Goal: Task Accomplishment & Management: Manage account settings

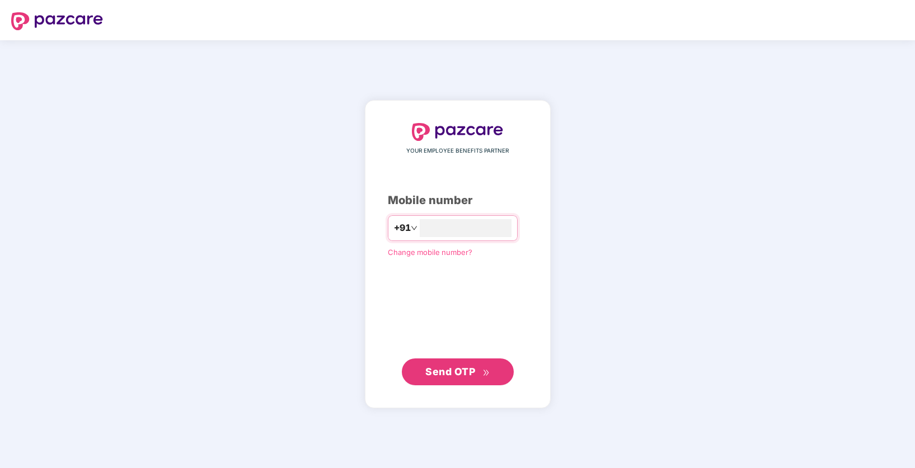
click at [475, 372] on span "Send OTP" at bounding box center [457, 372] width 64 height 16
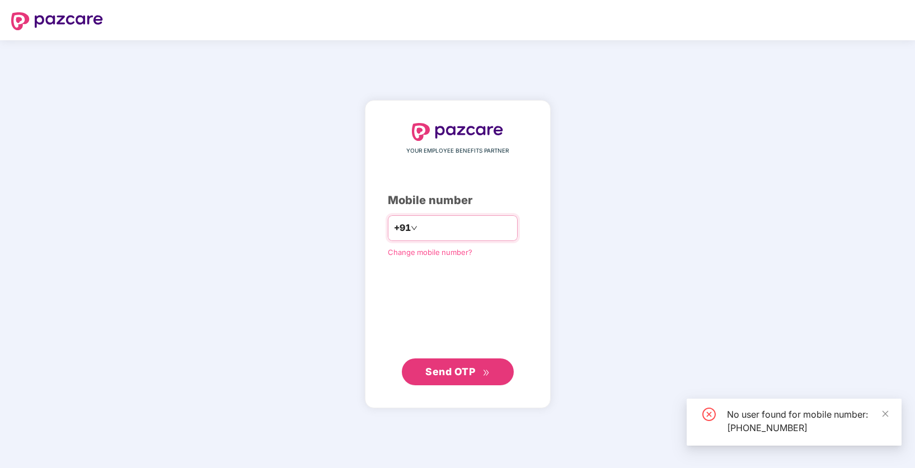
click at [482, 224] on input "**********" at bounding box center [466, 228] width 92 height 18
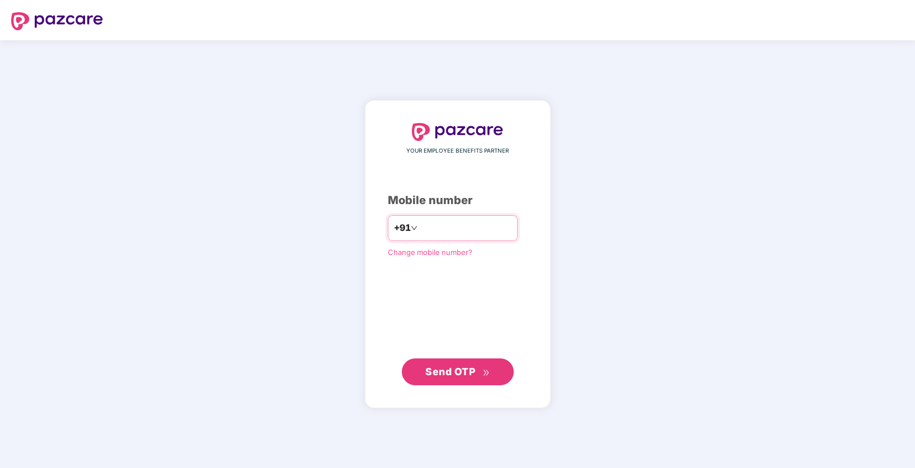
type input "**********"
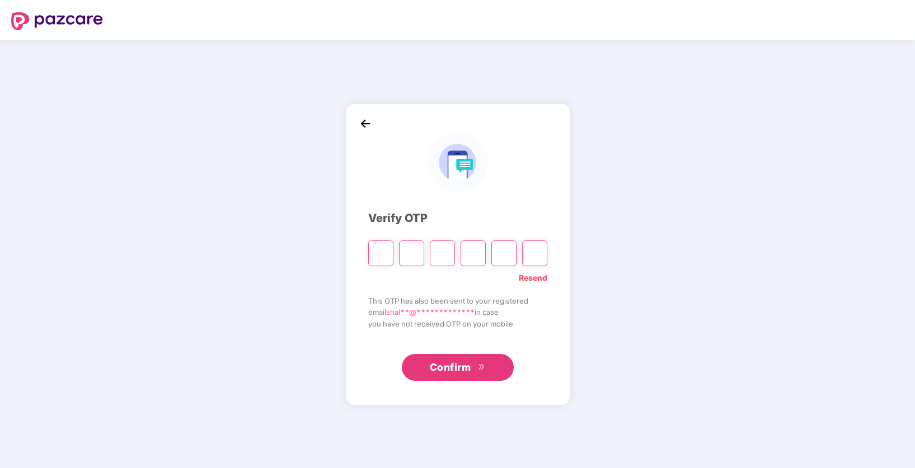
type input "*"
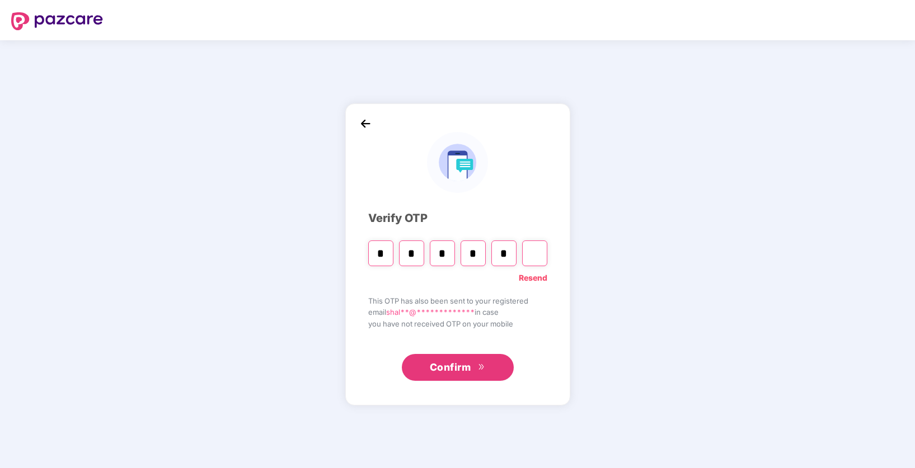
type input "*"
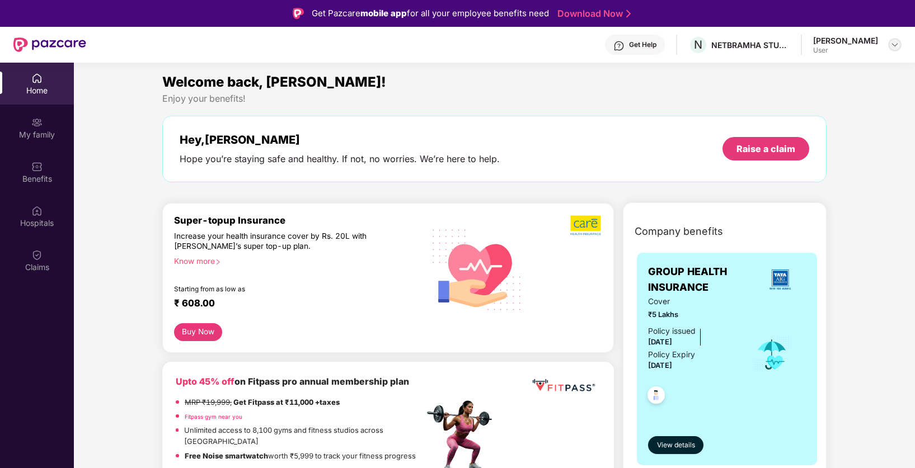
click at [892, 46] on img at bounding box center [894, 44] width 9 height 9
click at [858, 97] on div "S [PERSON_NAME] User" at bounding box center [841, 107] width 145 height 20
click at [832, 44] on div "[PERSON_NAME]" at bounding box center [845, 40] width 65 height 11
click at [897, 47] on img at bounding box center [894, 44] width 9 height 9
click at [791, 105] on span "S" at bounding box center [787, 106] width 18 height 18
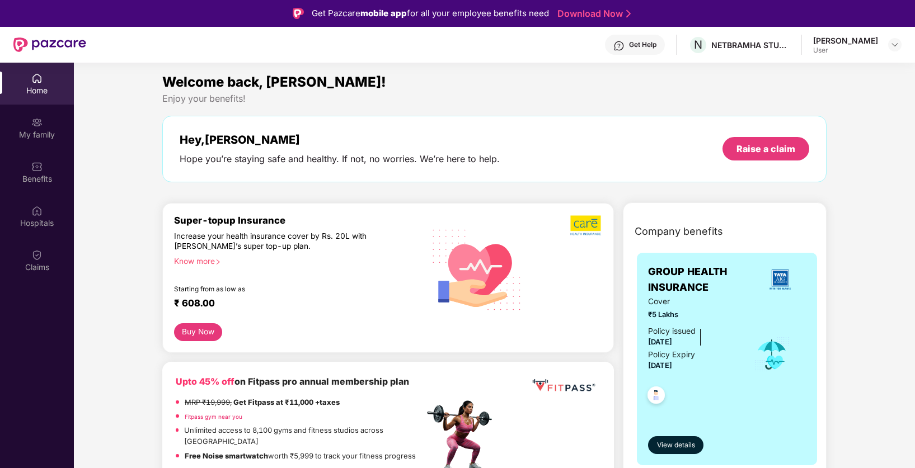
click at [44, 92] on div "Home" at bounding box center [37, 90] width 74 height 11
click at [42, 138] on div "My family" at bounding box center [37, 134] width 74 height 11
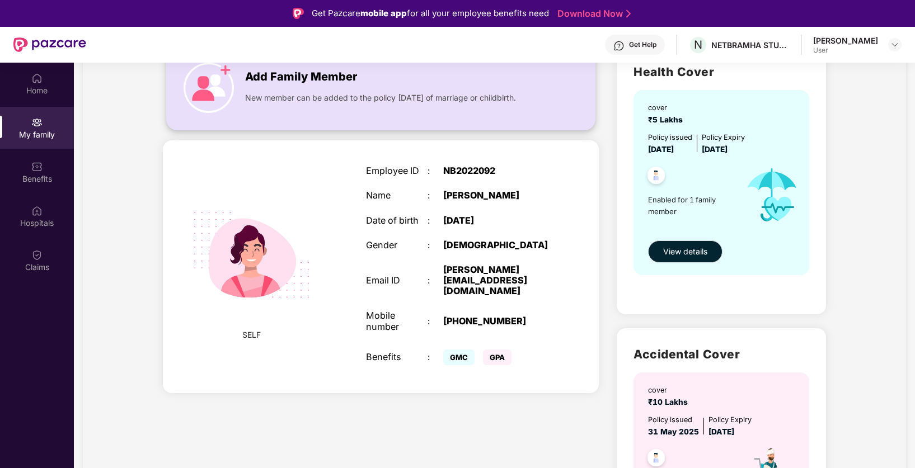
scroll to position [99, 0]
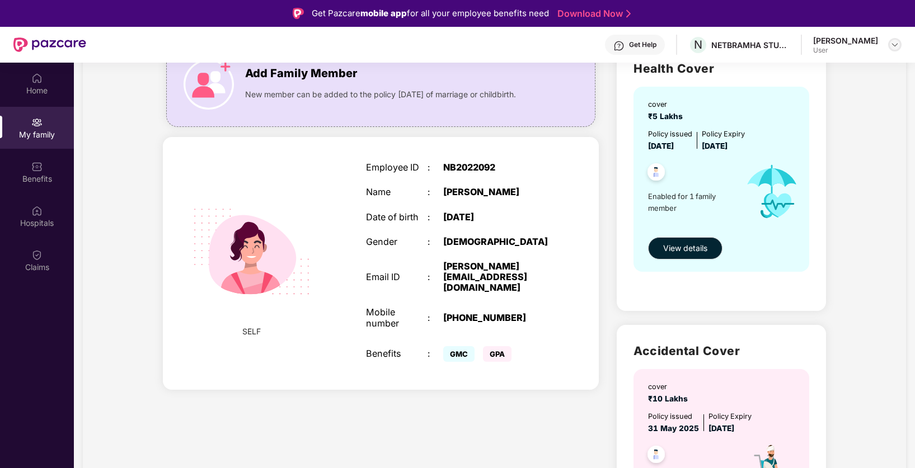
click at [895, 45] on img at bounding box center [894, 44] width 9 height 9
click at [316, 397] on div "Add Family Member New member can be added to the policy [DATE] of marriage or c…" at bounding box center [381, 321] width 454 height 574
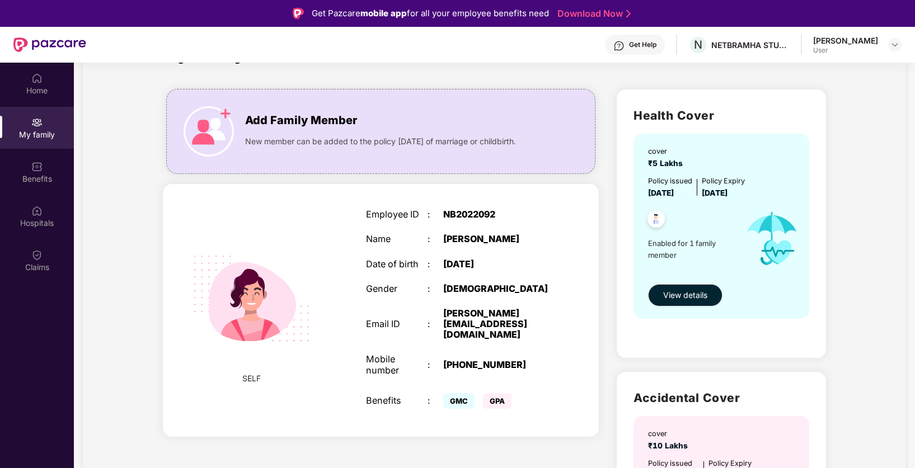
scroll to position [46, 0]
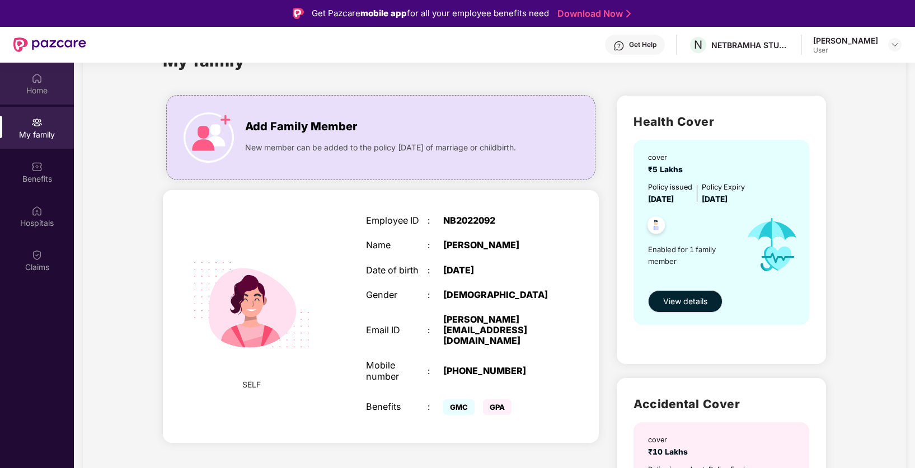
click at [40, 87] on div "Home" at bounding box center [37, 90] width 74 height 11
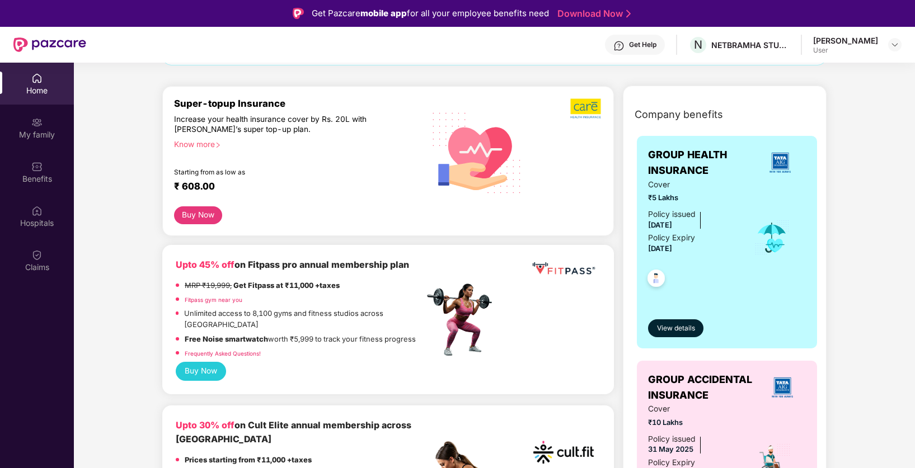
scroll to position [118, 0]
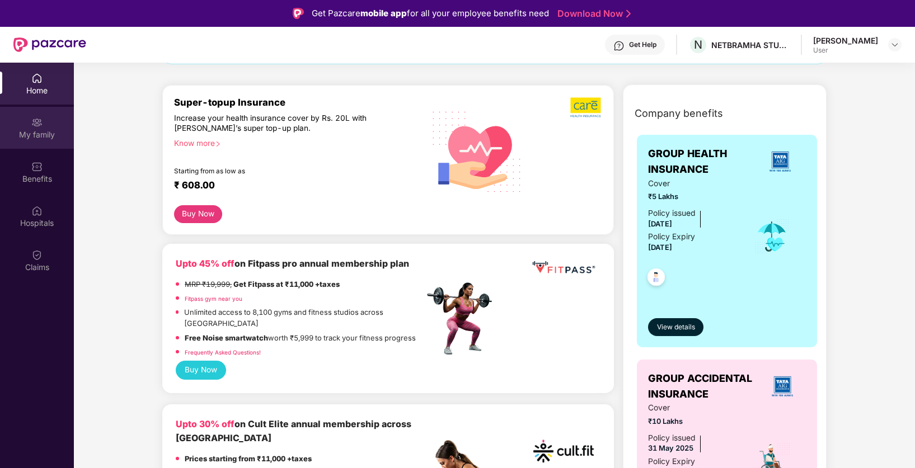
click at [54, 143] on div "My family" at bounding box center [37, 128] width 74 height 42
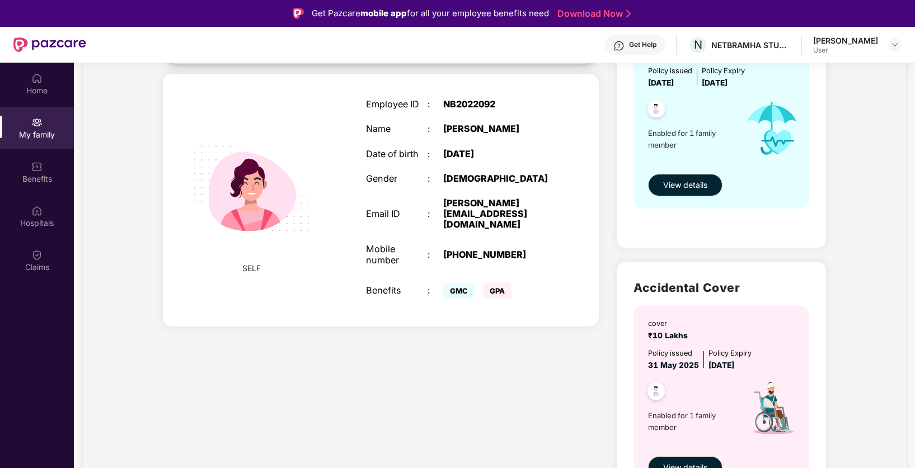
scroll to position [163, 0]
click at [240, 280] on div "SELF Employee ID : NB2022092 Name : [PERSON_NAME] Date of birth : [DEMOGRAPHIC_…" at bounding box center [381, 199] width 436 height 253
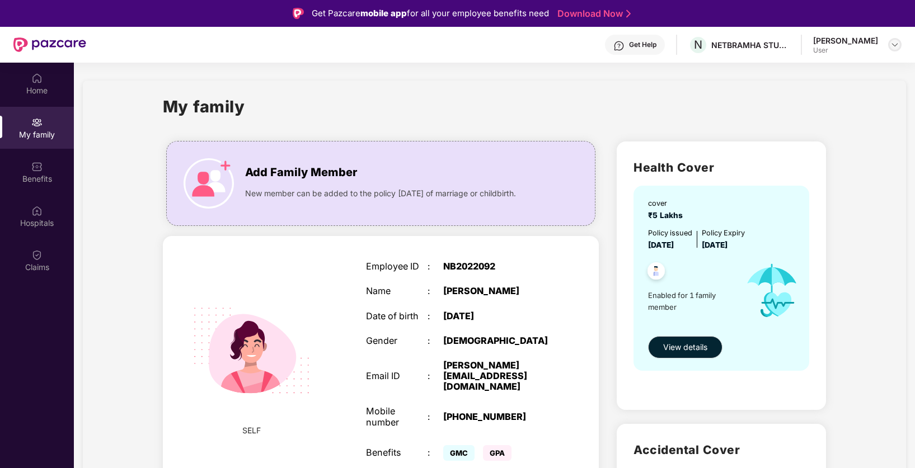
click at [892, 41] on img at bounding box center [894, 44] width 9 height 9
click at [848, 104] on div "[PERSON_NAME]" at bounding box center [833, 102] width 65 height 11
click at [46, 169] on div "Benefits" at bounding box center [37, 172] width 74 height 42
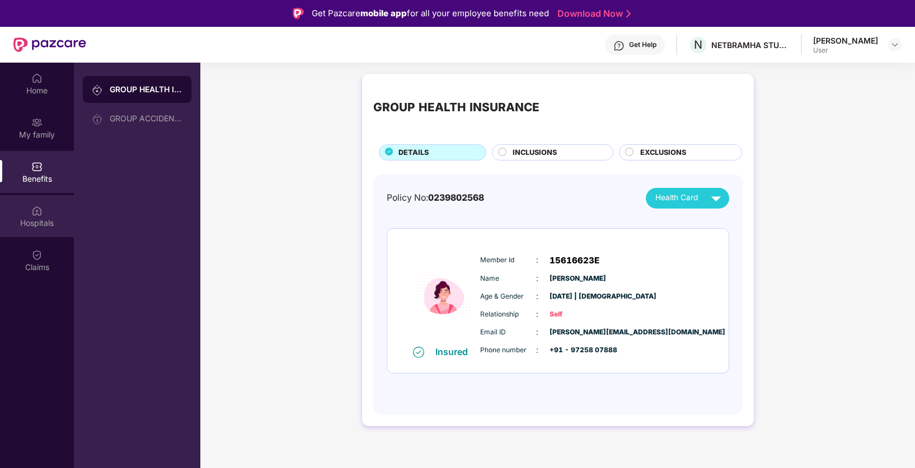
click at [37, 217] on div "Hospitals" at bounding box center [37, 216] width 74 height 42
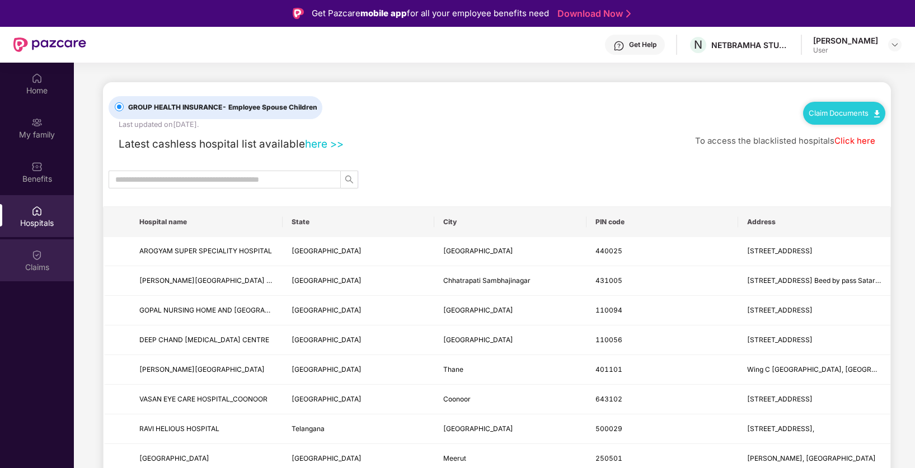
click at [34, 270] on div "Claims" at bounding box center [37, 267] width 74 height 11
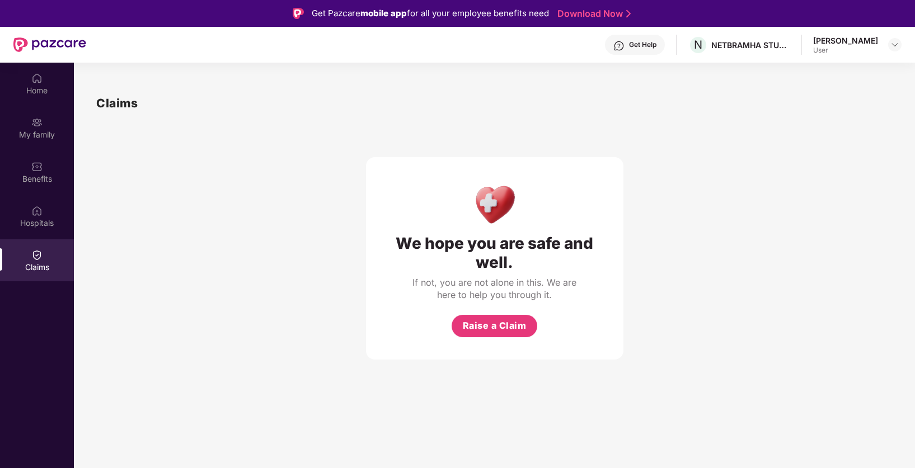
click at [650, 52] on div "Get Help" at bounding box center [635, 45] width 60 height 20
click at [38, 79] on img at bounding box center [36, 78] width 11 height 11
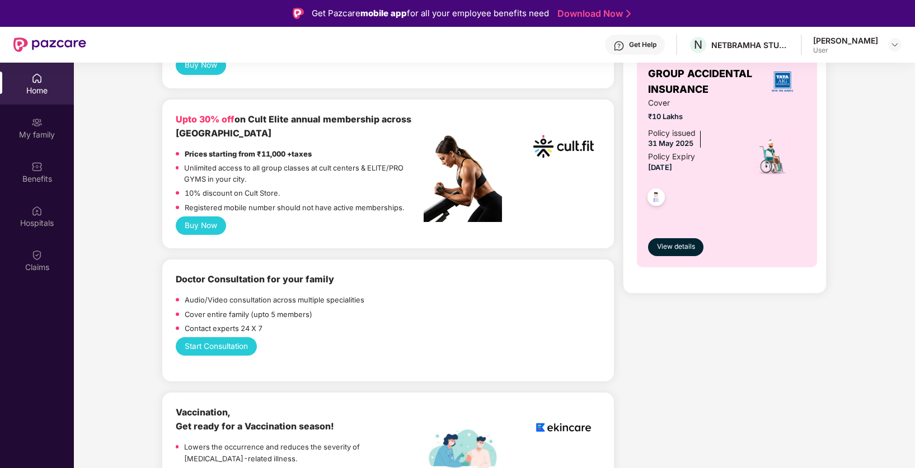
scroll to position [424, 0]
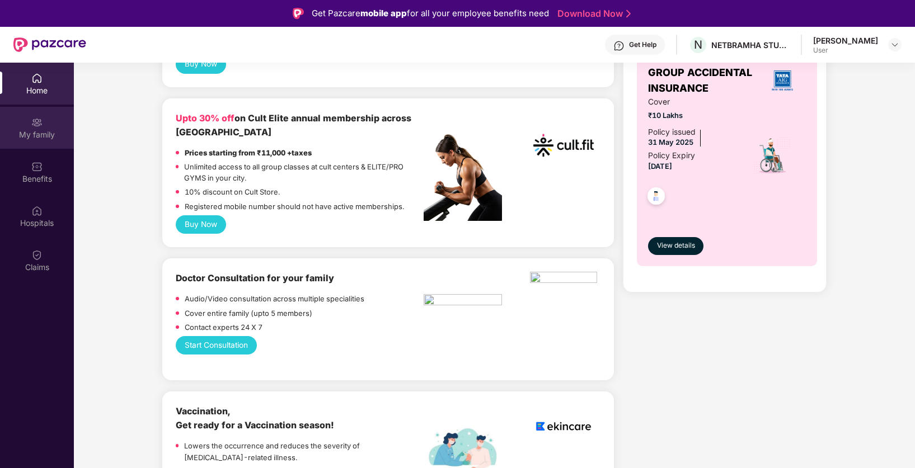
click at [46, 124] on div "My family" at bounding box center [37, 128] width 74 height 42
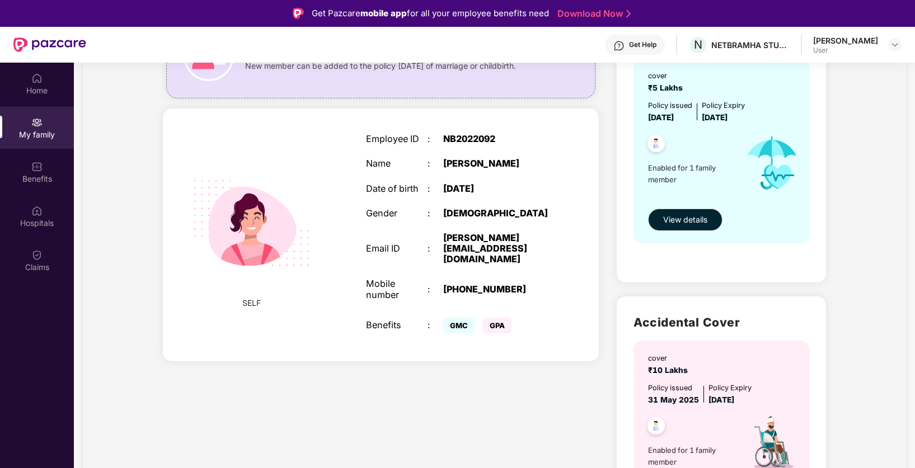
scroll to position [116, 0]
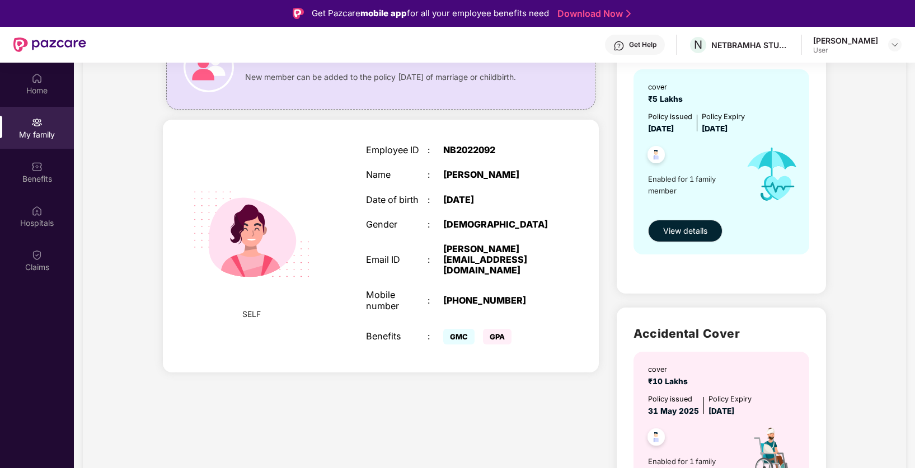
click at [248, 308] on span "SELF" at bounding box center [251, 314] width 18 height 12
click at [316, 315] on div "SELF Employee ID : NB2022092 Name : [PERSON_NAME] Date of birth : [DEMOGRAPHIC_…" at bounding box center [381, 246] width 436 height 253
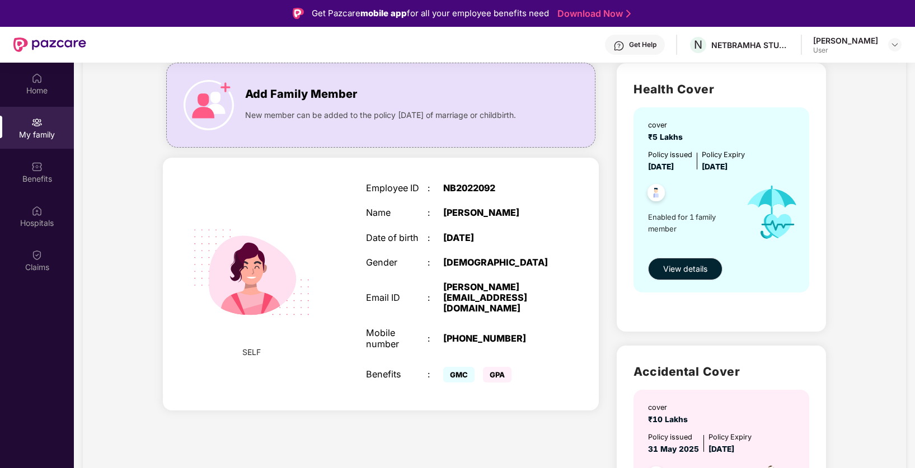
scroll to position [82, 0]
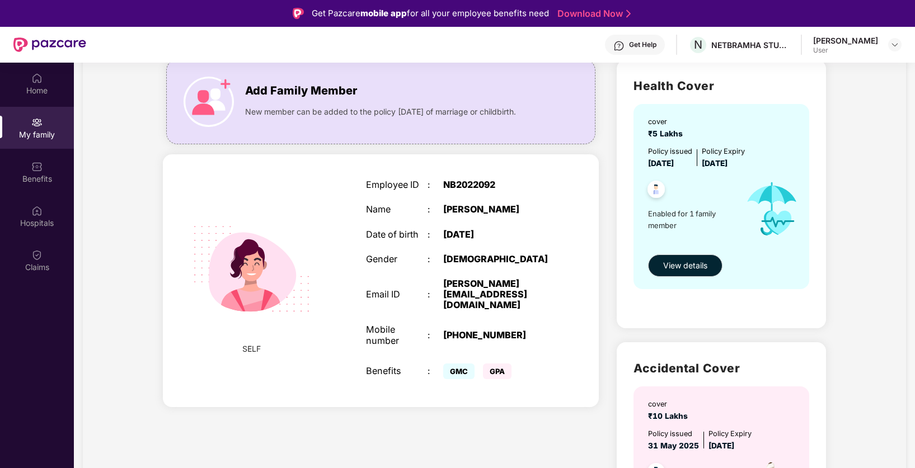
click at [427, 366] on div ":" at bounding box center [434, 371] width 15 height 11
click at [410, 231] on div "Date of birth" at bounding box center [397, 234] width 62 height 11
click at [389, 207] on div "Name" at bounding box center [397, 209] width 62 height 11
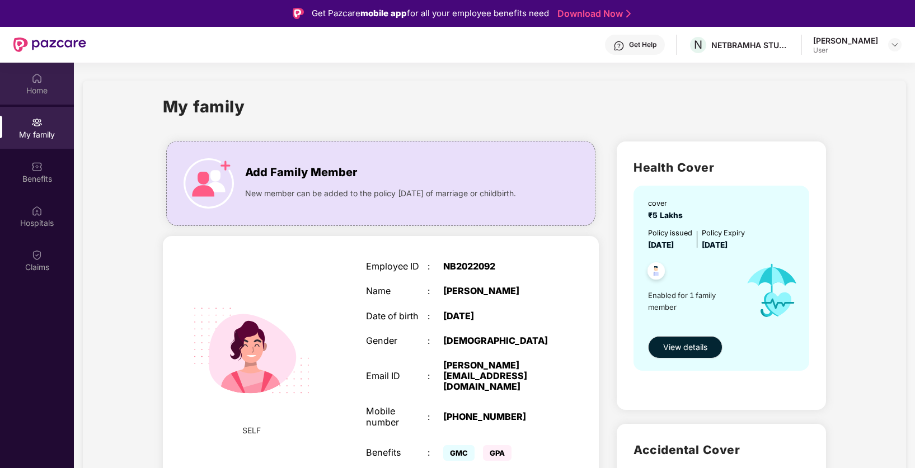
click at [36, 83] on img at bounding box center [36, 78] width 11 height 11
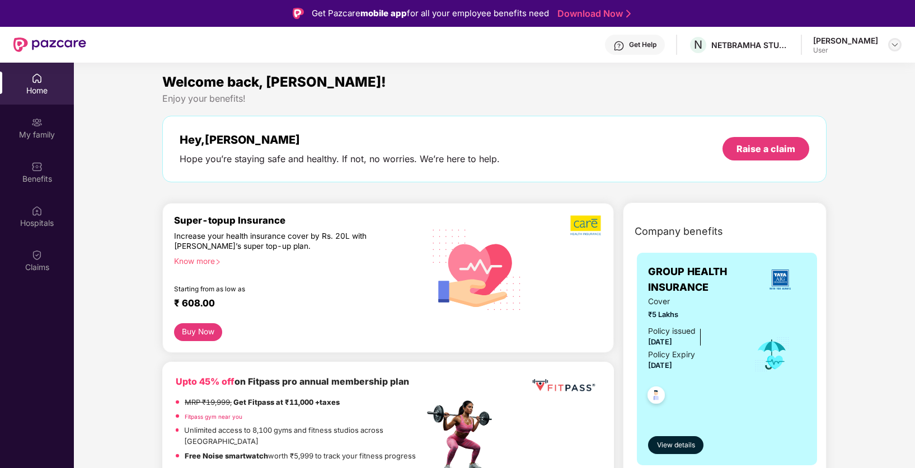
click at [896, 44] on img at bounding box center [894, 44] width 9 height 9
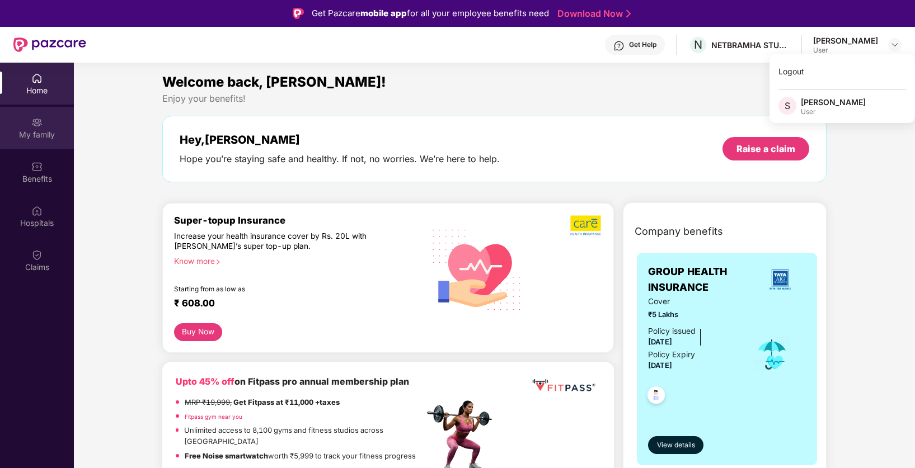
click at [40, 138] on div "My family" at bounding box center [37, 134] width 74 height 11
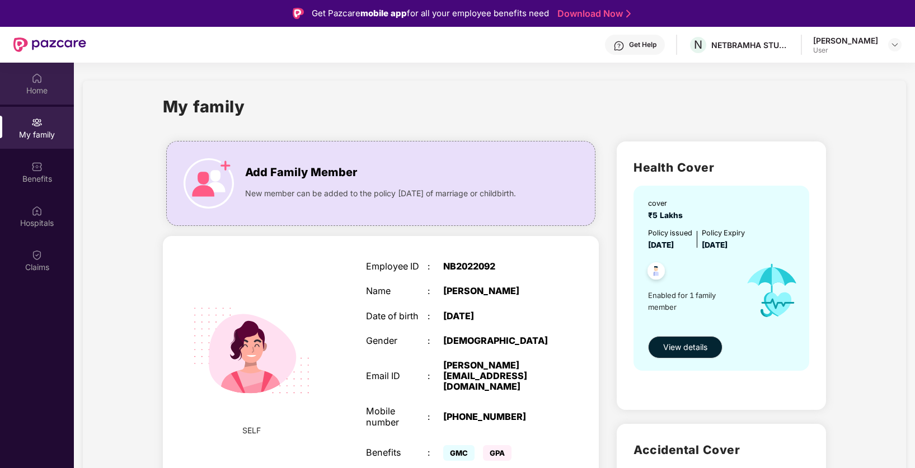
click at [36, 88] on div "Home" at bounding box center [37, 90] width 74 height 11
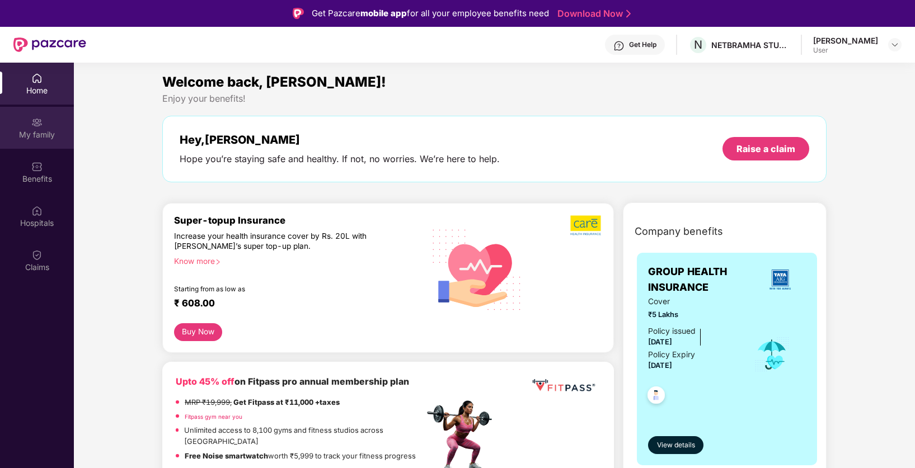
click at [47, 121] on div "My family" at bounding box center [37, 128] width 74 height 42
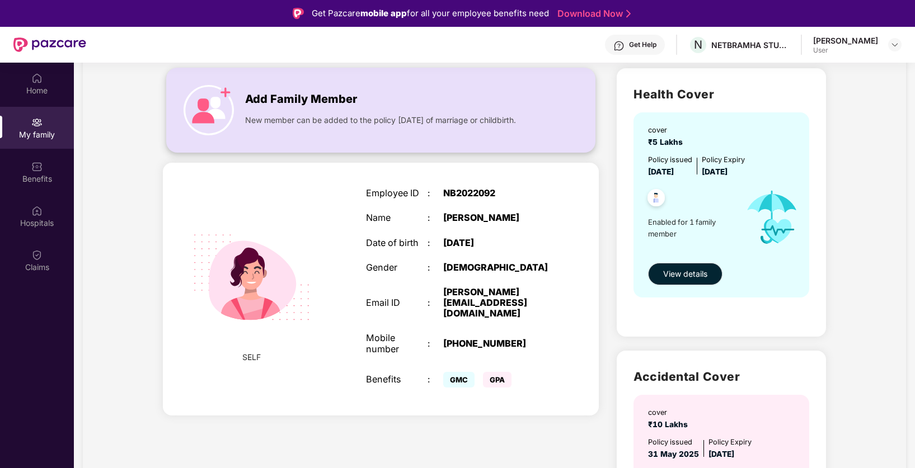
scroll to position [78, 0]
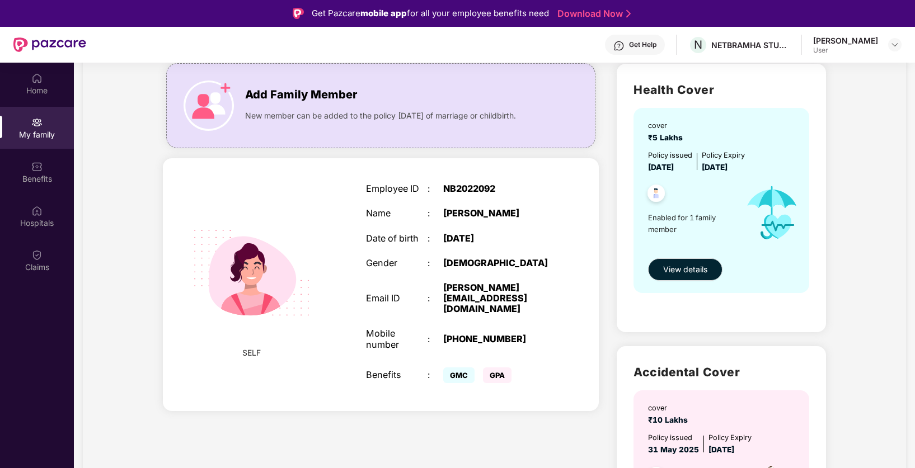
click at [878, 50] on div "[PERSON_NAME] User" at bounding box center [857, 45] width 88 height 20
click at [886, 44] on div "[PERSON_NAME] User" at bounding box center [857, 45] width 88 height 20
click at [892, 44] on img at bounding box center [894, 44] width 9 height 9
click at [839, 63] on div "Logout" at bounding box center [841, 71] width 145 height 22
